Goal: Task Accomplishment & Management: Manage account settings

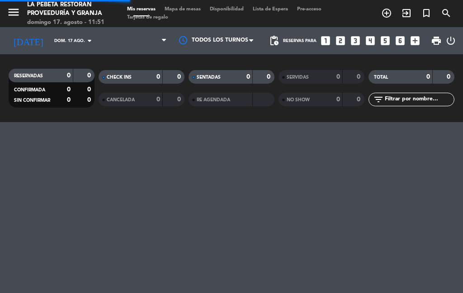
select select "es"
select select "lunch"
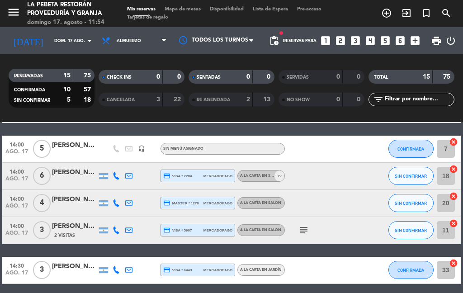
scroll to position [418, 0]
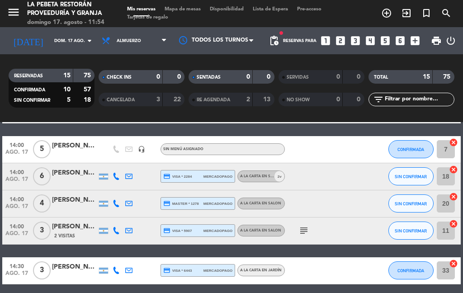
click at [413, 174] on span "SIN CONFIRMAR" at bounding box center [410, 176] width 32 height 5
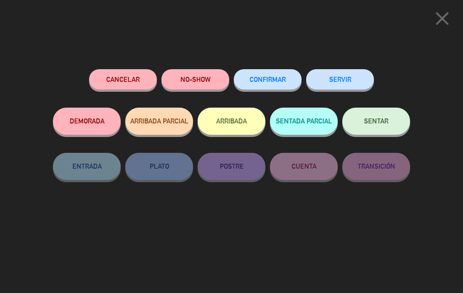
click at [428, 165] on div "close Cancelar NO-SHOW CONFIRMAR SERVIR DEMORADA ARRIBADA PARCIAL ARRIBADA SENT…" at bounding box center [231, 146] width 463 height 293
click at [194, 72] on button "NO-SHOW" at bounding box center [195, 79] width 68 height 20
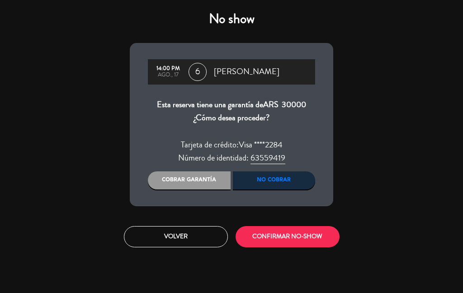
click at [305, 247] on button "CONFIRMAR NO-SHOW" at bounding box center [287, 236] width 104 height 21
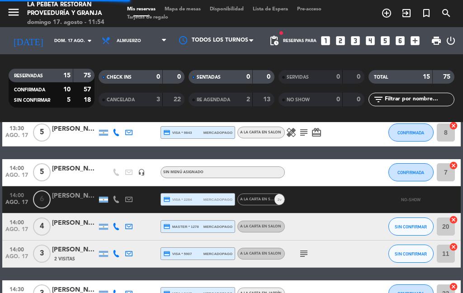
select select "lunch"
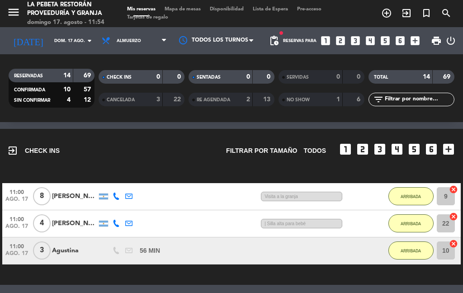
scroll to position [23, 0]
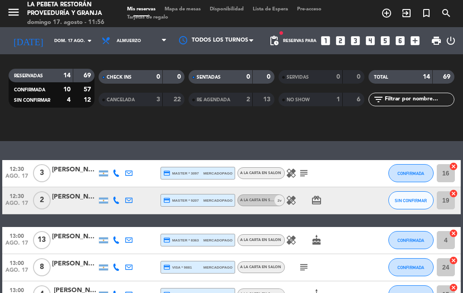
select select "lunch"
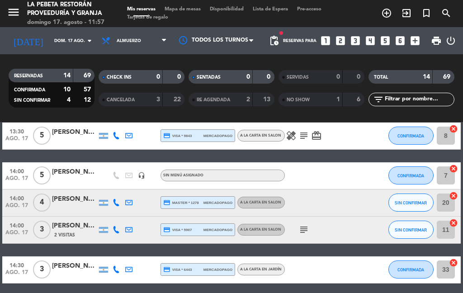
scroll to position [391, 0]
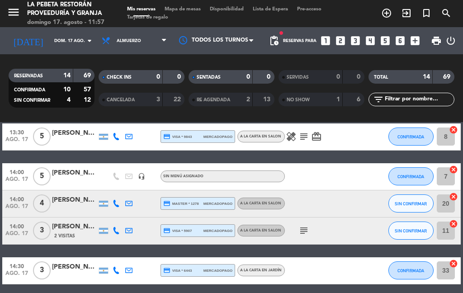
click at [454, 247] on div "12:30 [DATE] 3 [PERSON_NAME] credit_card master * 3097 mercadopago A LA CARTA E…" at bounding box center [231, 109] width 458 height 349
click at [305, 225] on icon "subject" at bounding box center [303, 230] width 11 height 11
click at [308, 225] on icon "subject" at bounding box center [303, 230] width 11 height 11
click at [421, 201] on span "SIN CONFIRMAR" at bounding box center [410, 203] width 32 height 5
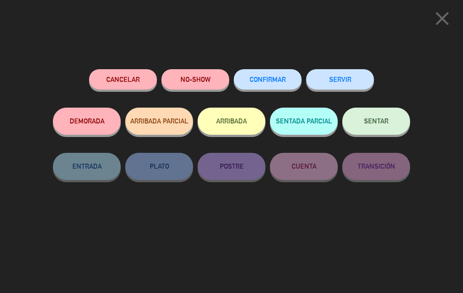
click at [297, 79] on button "CONFIRMAR" at bounding box center [268, 79] width 68 height 20
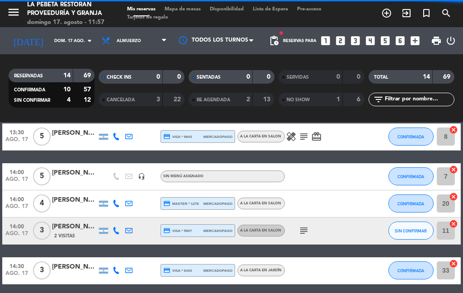
click at [418, 217] on div "SIN CONFIRMAR" at bounding box center [410, 230] width 45 height 27
select select "lunch"
click at [415, 221] on button "SIN CONFIRMAR" at bounding box center [410, 230] width 45 height 18
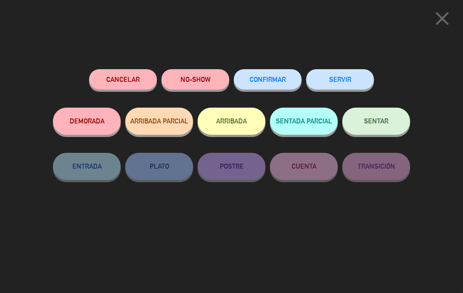
click at [292, 80] on button "CONFIRMAR" at bounding box center [268, 79] width 68 height 20
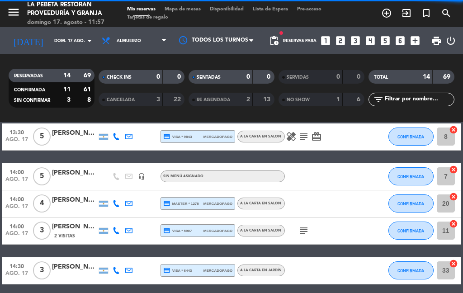
select select "lunch"
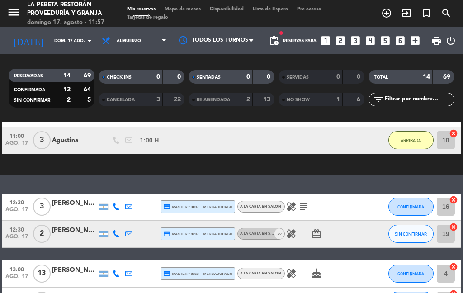
scroll to position [117, 0]
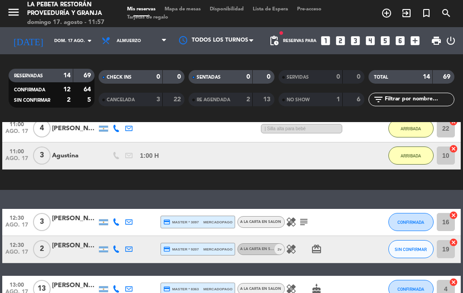
click at [290, 216] on icon "healing" at bounding box center [291, 221] width 11 height 11
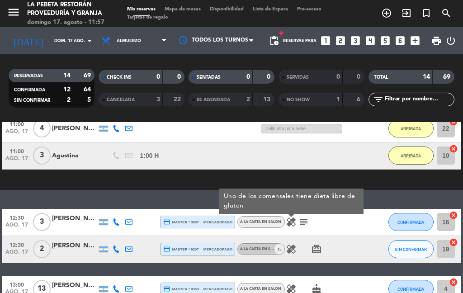
click at [294, 243] on icon "healing" at bounding box center [291, 248] width 11 height 11
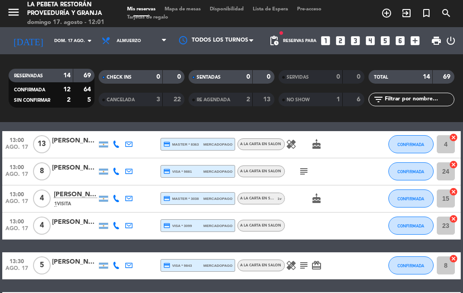
scroll to position [262, 0]
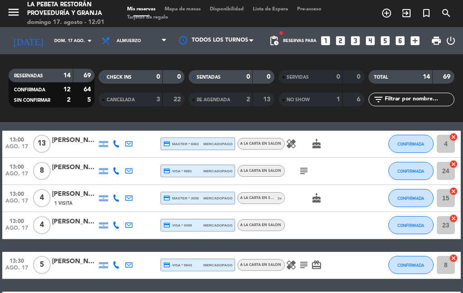
select select "lunch"
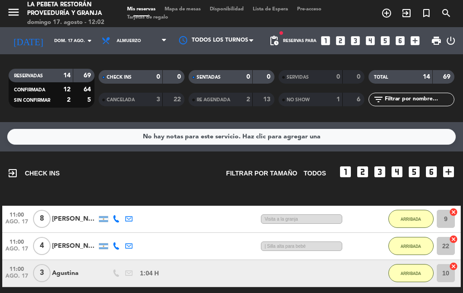
scroll to position [-2, 0]
click at [66, 34] on input "dom. 17 ago." at bounding box center [79, 41] width 59 height 14
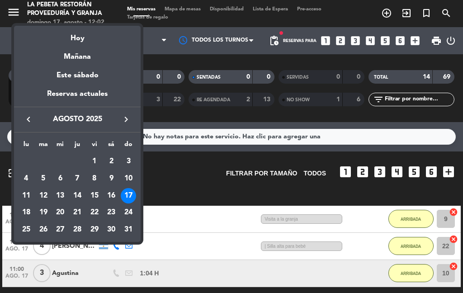
scroll to position [0, 0]
click at [183, 198] on div at bounding box center [231, 146] width 463 height 293
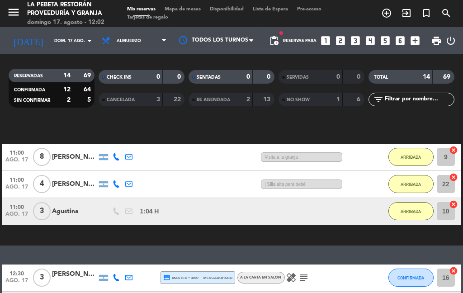
scroll to position [62, 0]
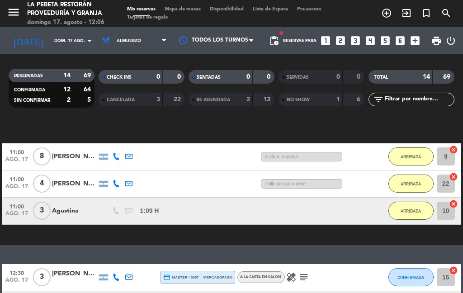
select select "lunch"
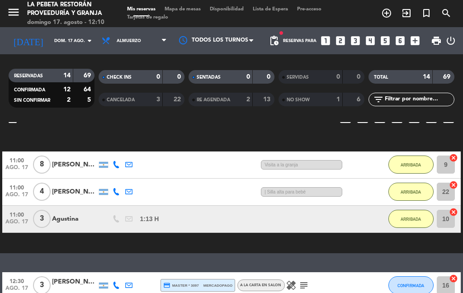
scroll to position [56, 0]
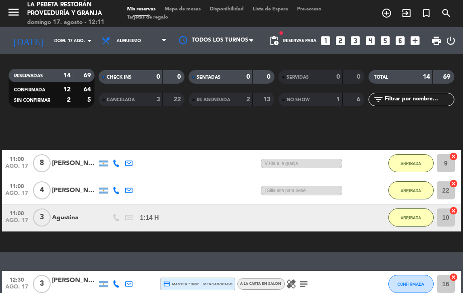
select select "lunch"
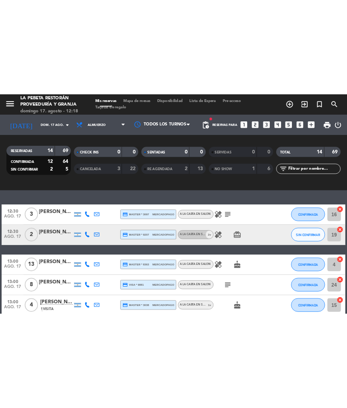
scroll to position [180, 0]
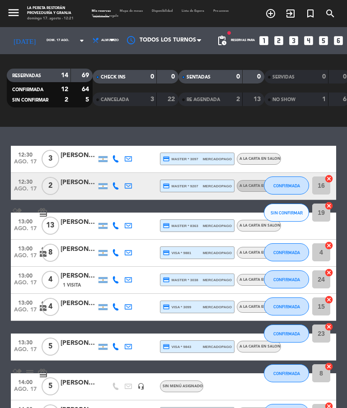
select select "lunch"
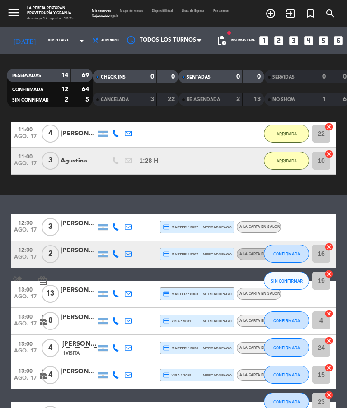
scroll to position [113, 0]
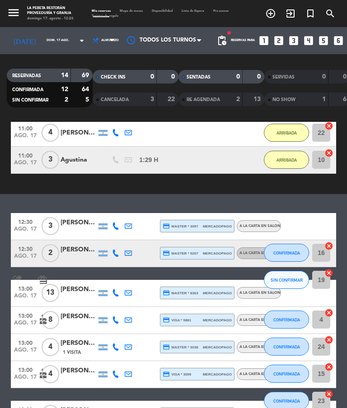
select select "lunch"
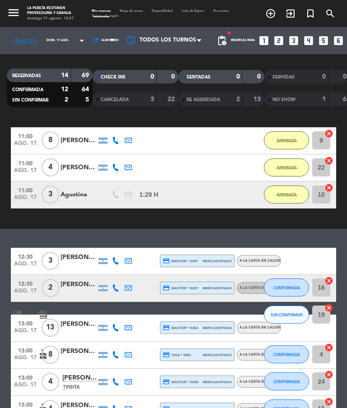
scroll to position [83, 0]
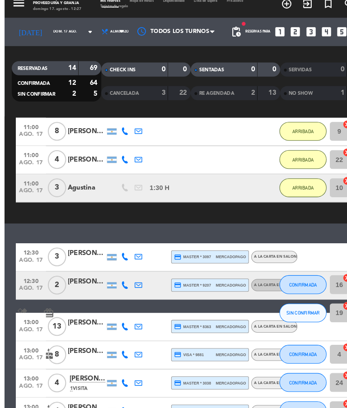
click at [37, 292] on span "ago. 17" at bounding box center [25, 410] width 23 height 10
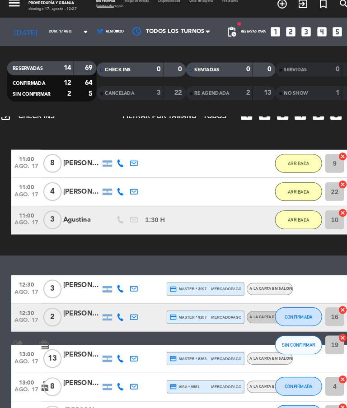
scroll to position [51, 0]
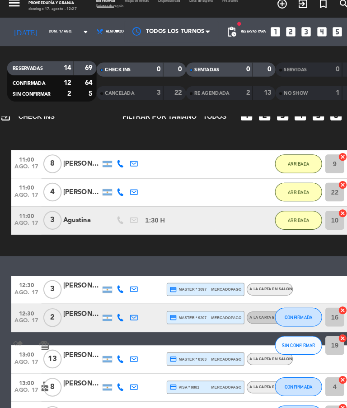
click at [25, 292] on span "ago. 17" at bounding box center [25, 360] width 23 height 10
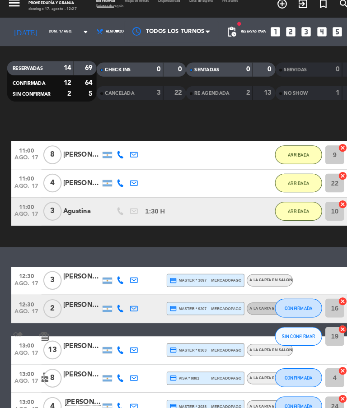
scroll to position [63, 0]
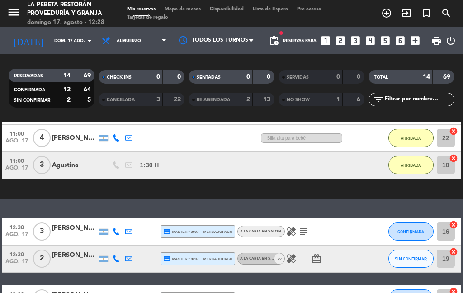
scroll to position [108, 0]
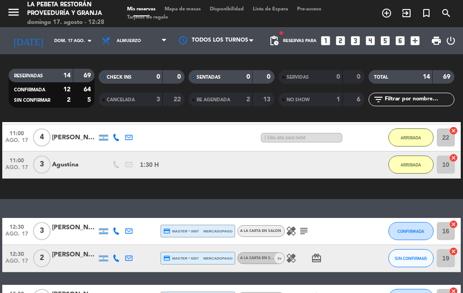
click at [426, 249] on button "SIN CONFIRMAR" at bounding box center [410, 258] width 45 height 18
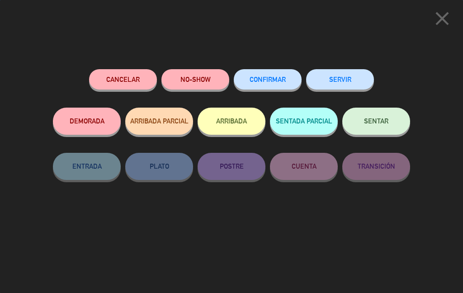
click at [391, 125] on button "SENTAR" at bounding box center [376, 121] width 68 height 27
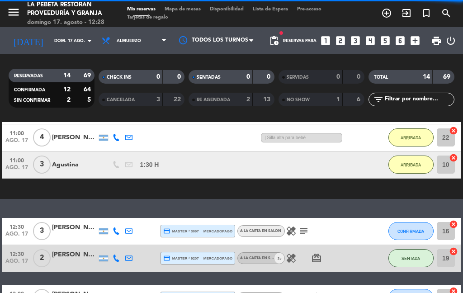
select select "lunch"
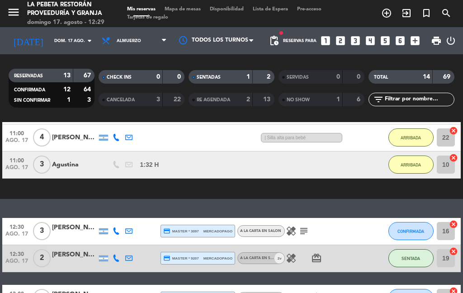
click at [444, 249] on input "19" at bounding box center [445, 258] width 18 height 18
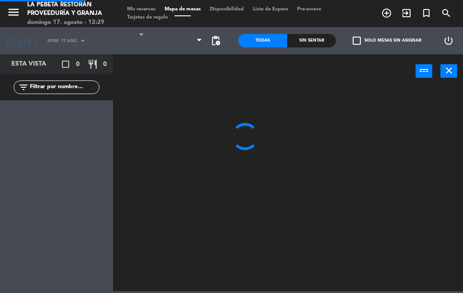
click at [448, 229] on div at bounding box center [289, 188] width 345 height 205
select select "lunch"
select select
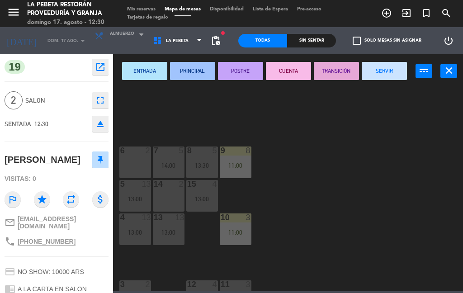
scroll to position [192, 0]
click at [144, 195] on div "13:00" at bounding box center [135, 197] width 32 height 6
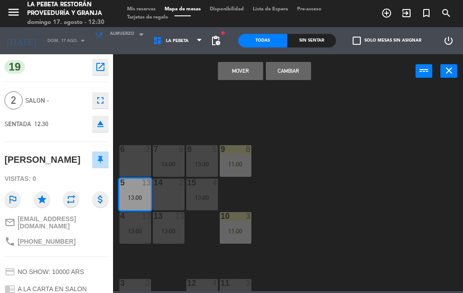
click at [248, 76] on button "Mover" at bounding box center [240, 71] width 45 height 18
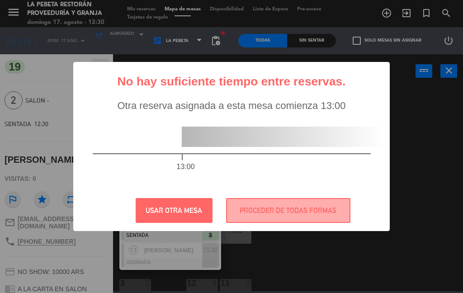
scroll to position [0, 0]
click at [332, 215] on button "PROCEDER DE TODAS FORMAS" at bounding box center [288, 210] width 124 height 25
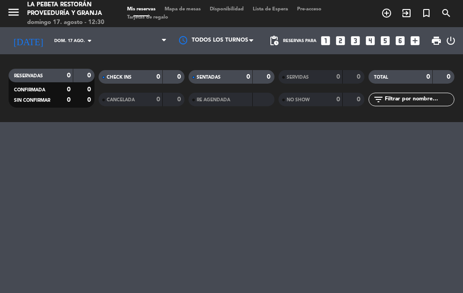
select select "lunch"
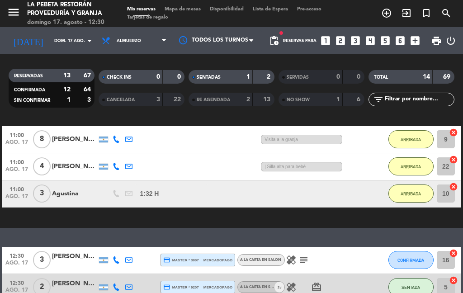
scroll to position [90, 0]
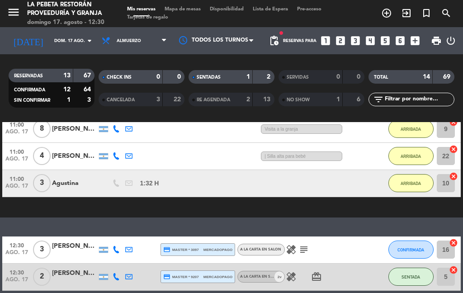
click at [445, 181] on input "10" at bounding box center [445, 183] width 18 height 18
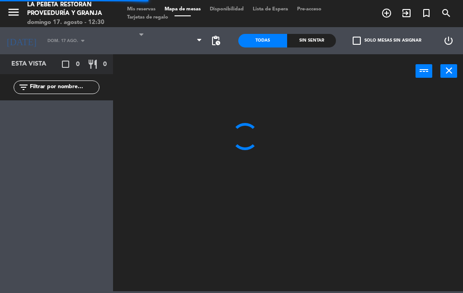
select select "lunch"
select select
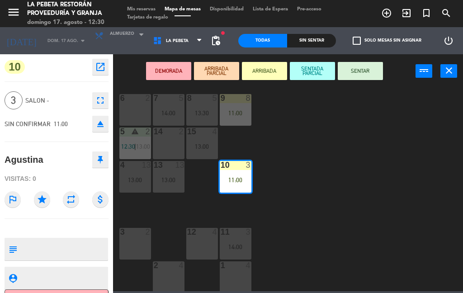
scroll to position [226, 0]
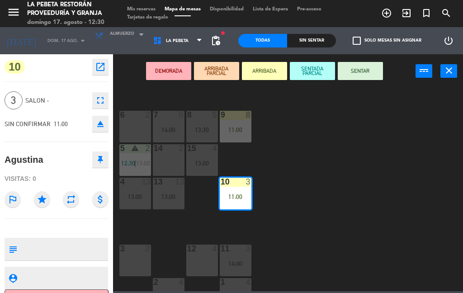
click at [172, 207] on div "13 13 13:00" at bounding box center [169, 194] width 32 height 32
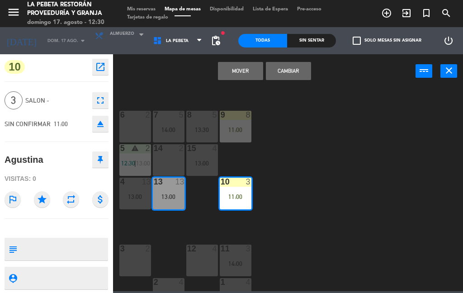
click at [245, 75] on button "Mover" at bounding box center [240, 71] width 45 height 18
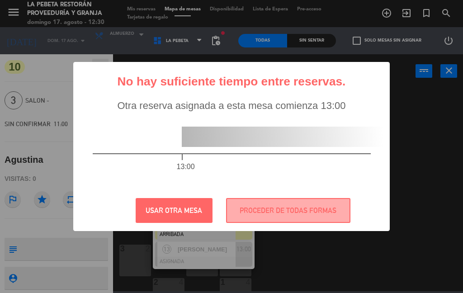
click at [318, 209] on button "PROCEDER DE TODAS FORMAS" at bounding box center [288, 210] width 124 height 25
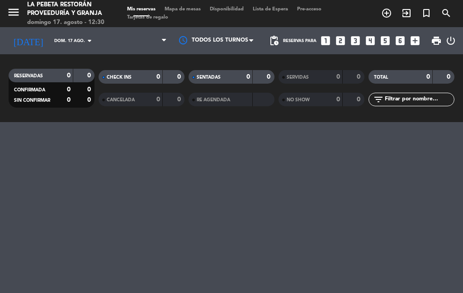
select select "lunch"
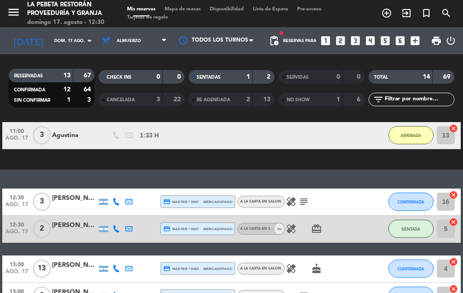
scroll to position [140, 0]
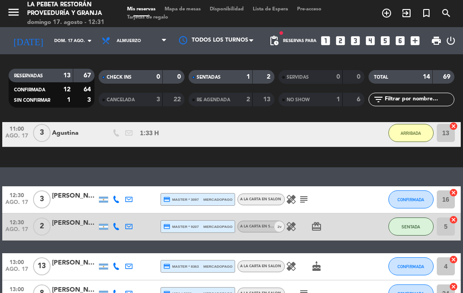
click at [445, 198] on input "16" at bounding box center [445, 199] width 18 height 18
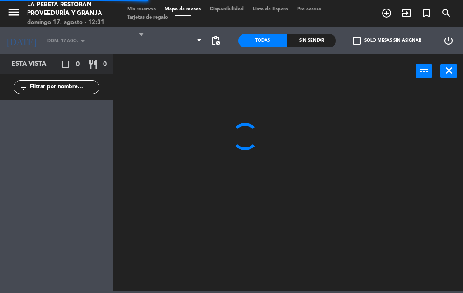
select select "lunch"
select select
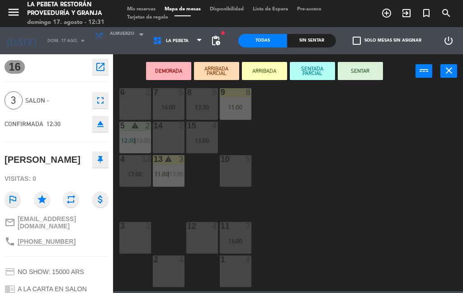
scroll to position [249, 0]
click at [237, 234] on div "11 3 14:00" at bounding box center [236, 237] width 32 height 32
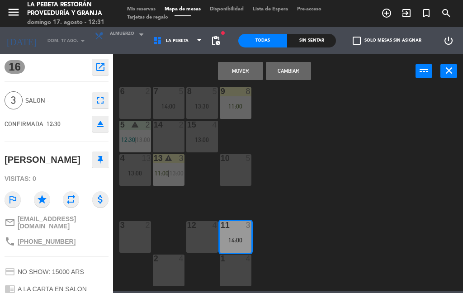
click at [240, 72] on button "Mover" at bounding box center [240, 71] width 45 height 18
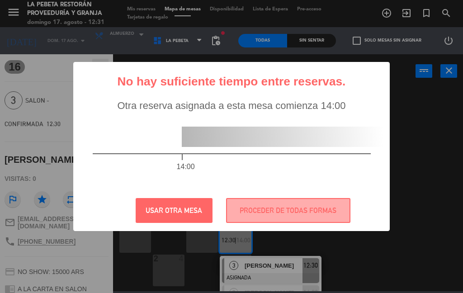
click at [267, 218] on button "PROCEDER DE TODAS FORMAS" at bounding box center [288, 210] width 124 height 25
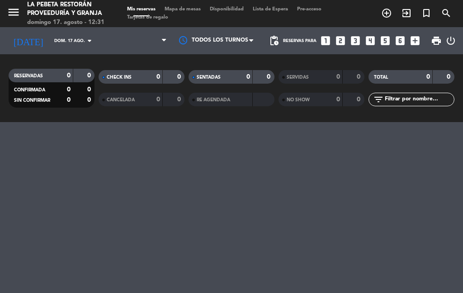
select select "lunch"
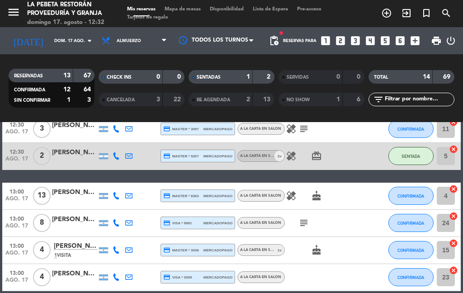
scroll to position [215, 0]
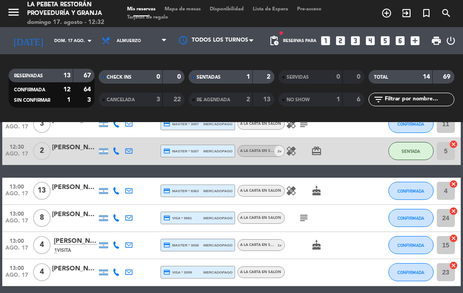
click at [453, 217] on input "24" at bounding box center [445, 218] width 18 height 18
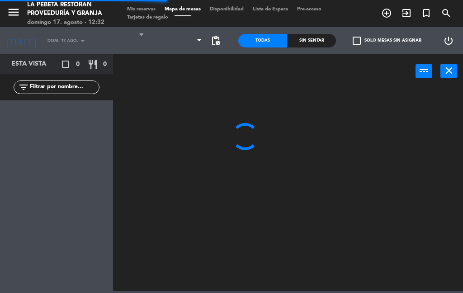
click at [452, 74] on icon "close" at bounding box center [448, 70] width 11 height 11
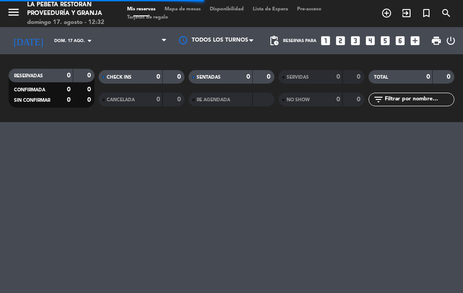
select select "lunch"
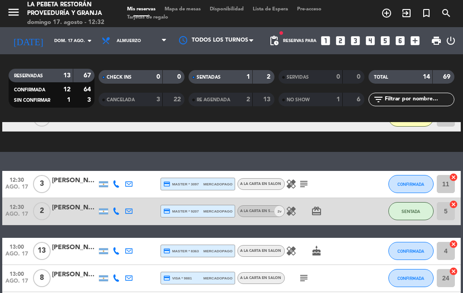
scroll to position [163, 0]
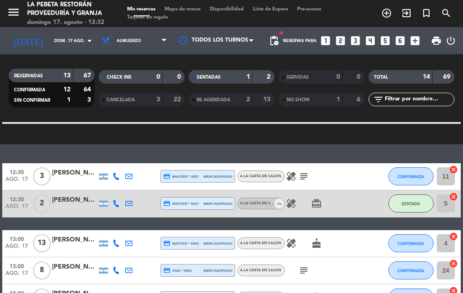
click at [446, 243] on input "4" at bounding box center [445, 243] width 18 height 18
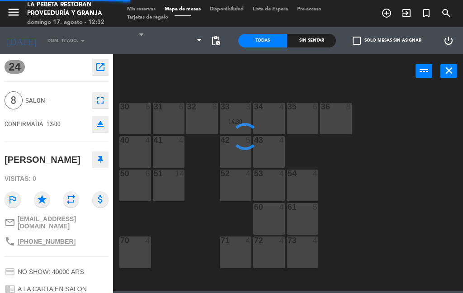
select select "lunch"
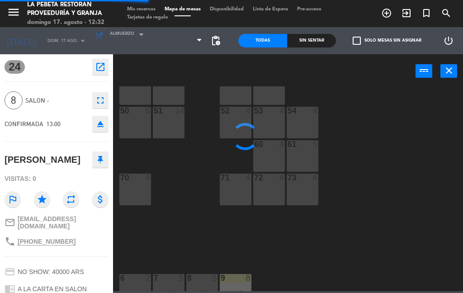
select select
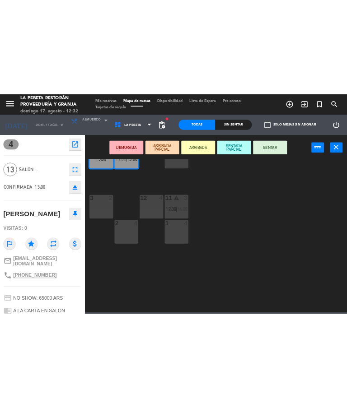
scroll to position [337, 0]
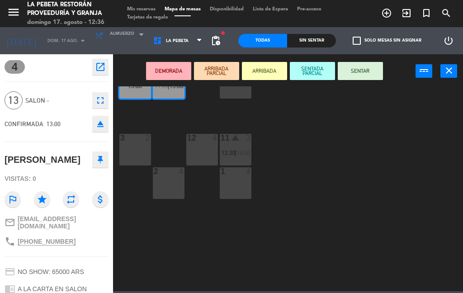
click at [155, 287] on div "30 6 31 6 32 6 33 3 14:30 34 4 35 6 36 8 42 5 41 4 40 4 43 4 50 6 51 14 52 4 53…" at bounding box center [289, 188] width 345 height 205
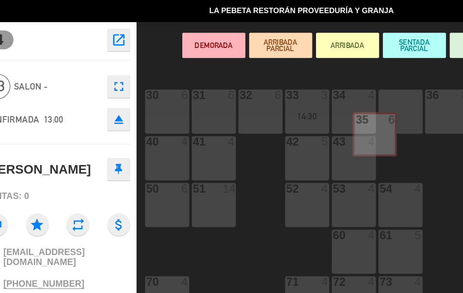
scroll to position [0, 0]
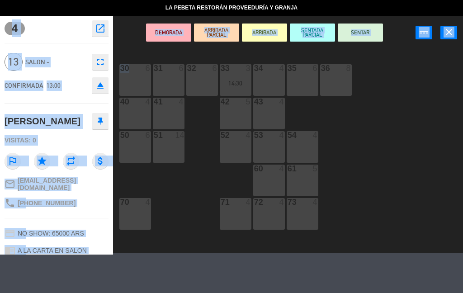
click at [451, 26] on button "close" at bounding box center [448, 33] width 17 height 14
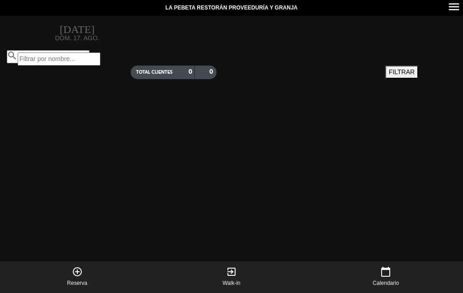
type input "[DATE]"
select select
select select "lunch"
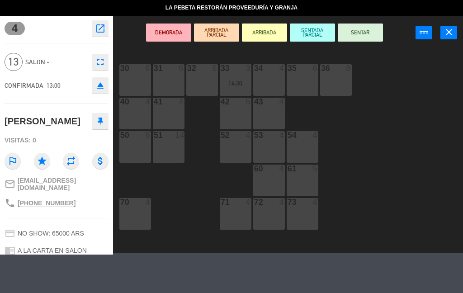
click at [443, 38] on button "close" at bounding box center [448, 33] width 17 height 14
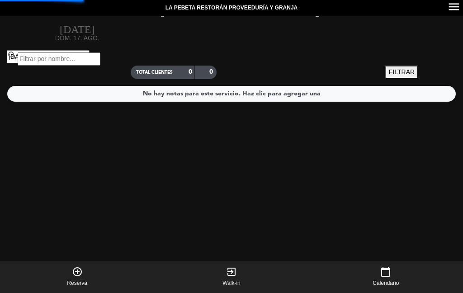
select select
select select "lunch"
